Goal: Download file/media

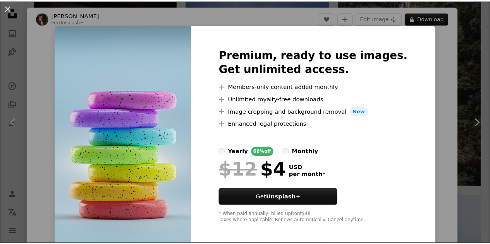
scroll to position [13, 0]
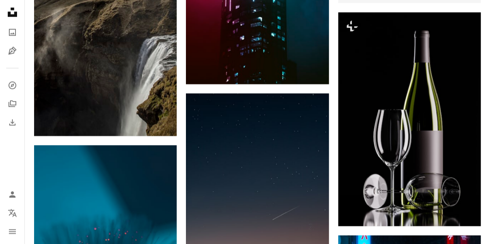
scroll to position [3885, 0]
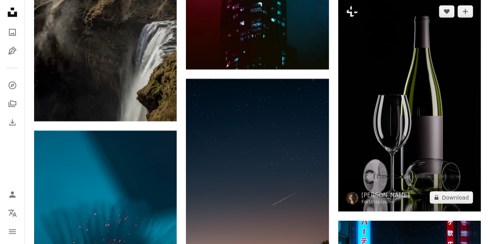
click at [409, 119] on img at bounding box center [409, 105] width 143 height 214
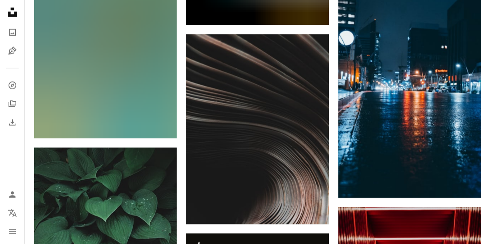
scroll to position [12654, 0]
